Goal: Task Accomplishment & Management: Manage account settings

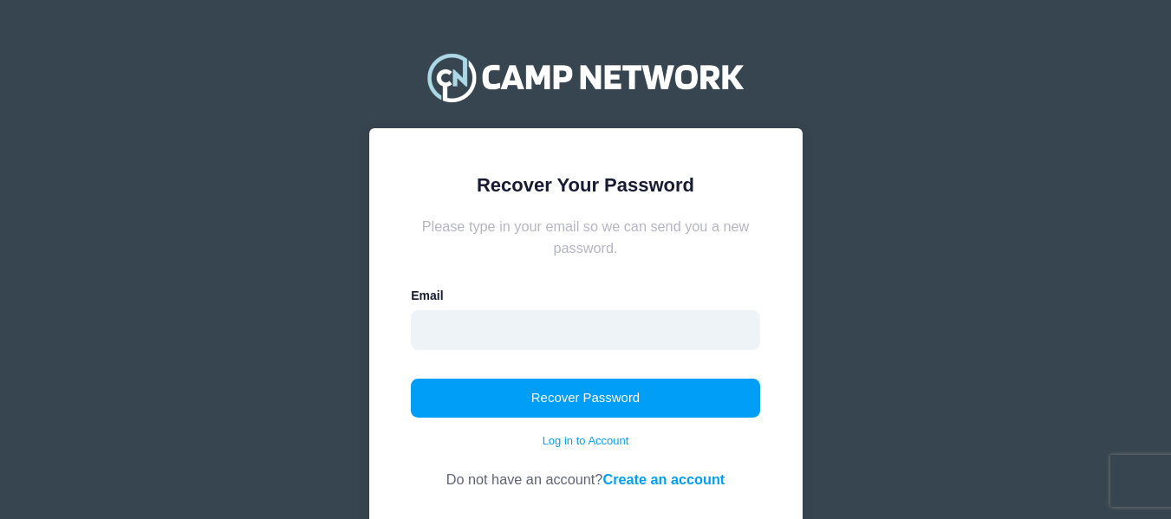
click at [655, 326] on input "email" at bounding box center [585, 330] width 349 height 40
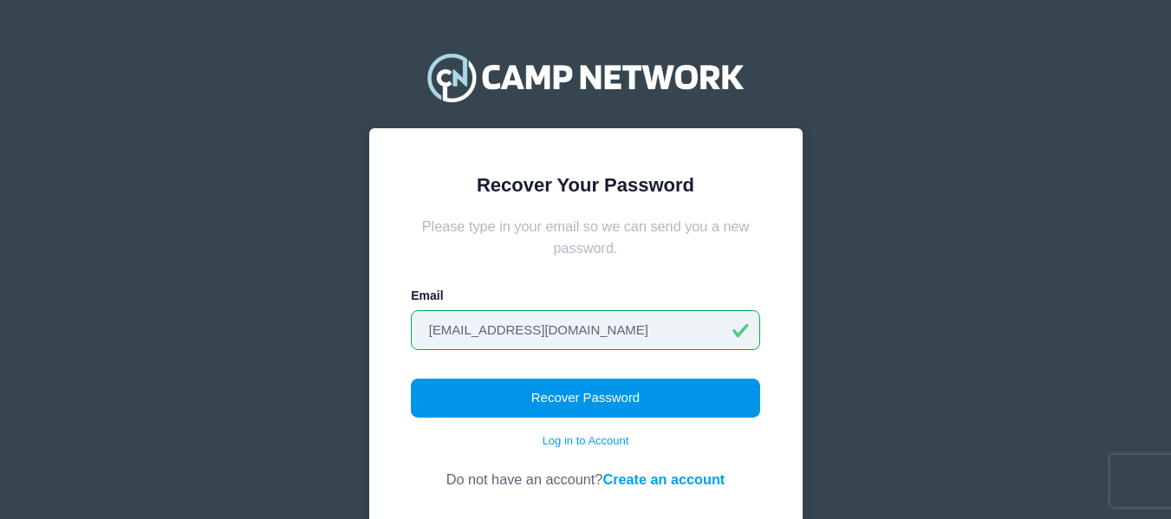
type input "[EMAIL_ADDRESS][DOMAIN_NAME]"
click at [626, 394] on button "Recover Password" at bounding box center [585, 399] width 349 height 40
click at [642, 391] on button "Recover Password" at bounding box center [585, 399] width 349 height 40
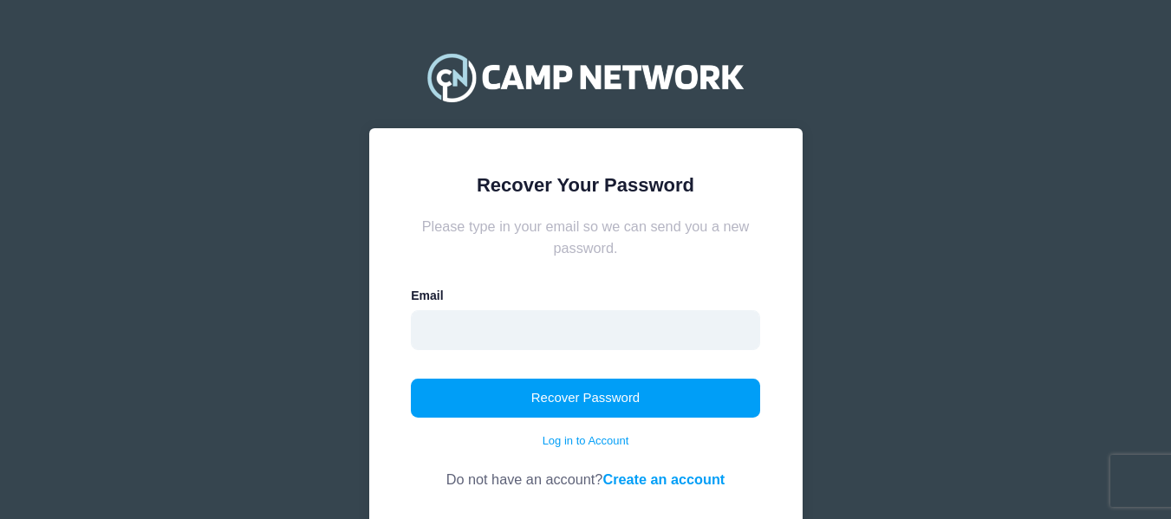
click at [495, 329] on input "email" at bounding box center [585, 330] width 349 height 40
type input "[EMAIL_ADDRESS][DOMAIN_NAME]"
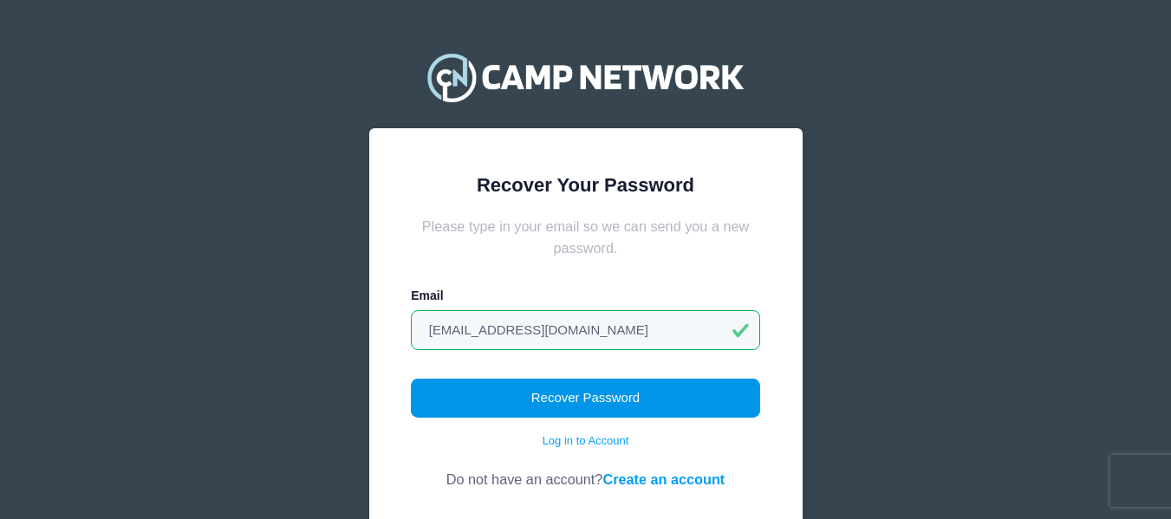
click at [494, 401] on button "Recover Password" at bounding box center [585, 399] width 349 height 40
